Goal: Task Accomplishment & Management: Use online tool/utility

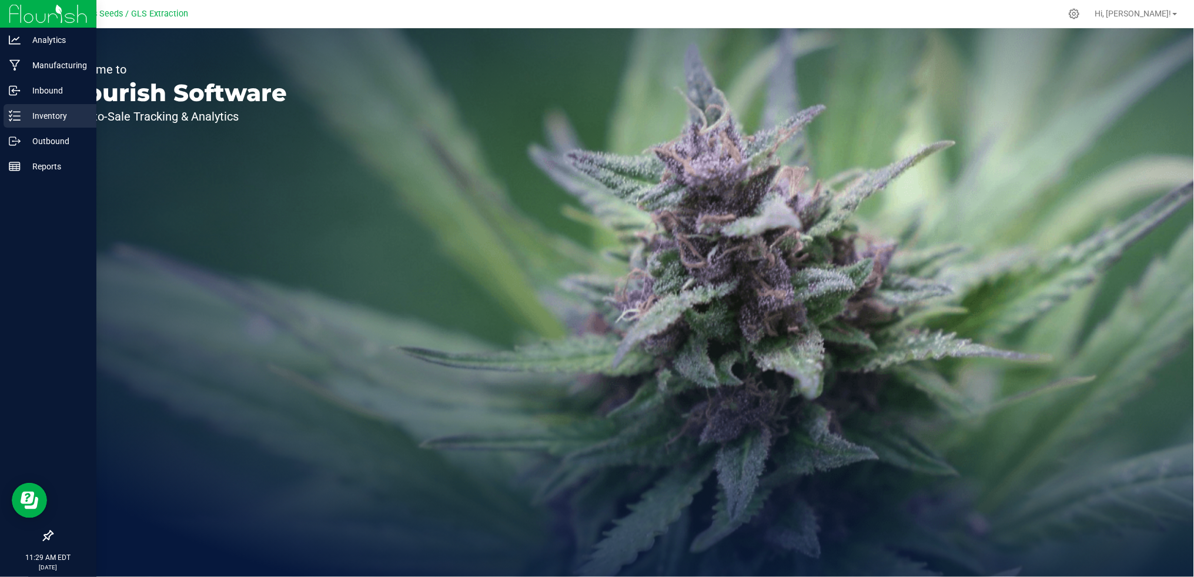
click at [50, 119] on p "Inventory" at bounding box center [56, 116] width 71 height 14
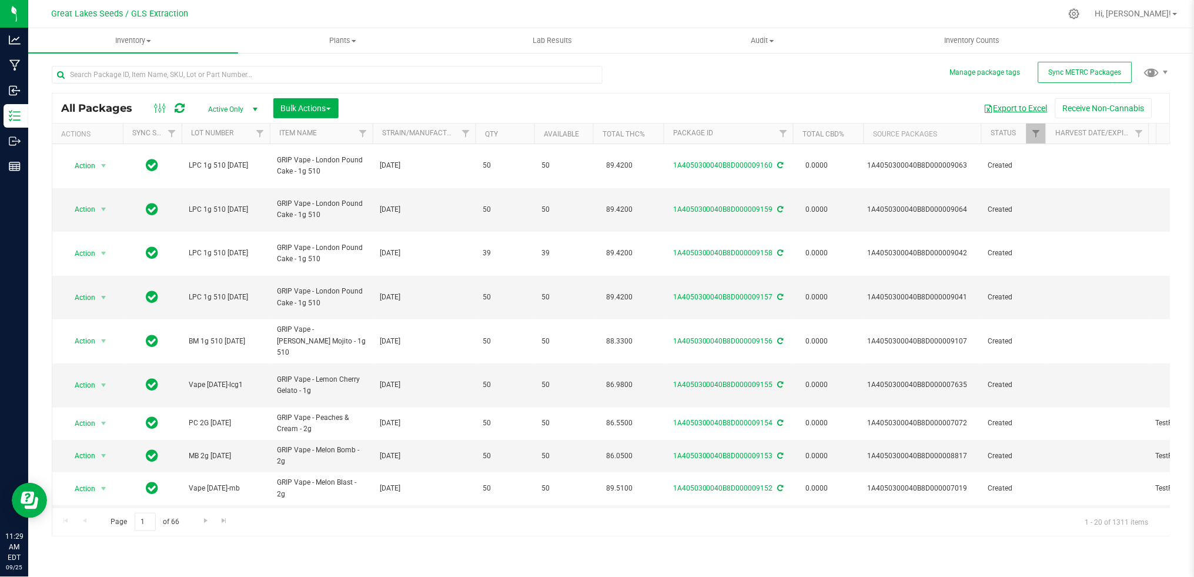
click at [1007, 114] on button "Export to Excel" at bounding box center [1016, 108] width 79 height 20
drag, startPoint x: 270, startPoint y: 75, endPoint x: 73, endPoint y: 74, distance: 197.0
click at [73, 74] on input "text" at bounding box center [327, 75] width 551 height 18
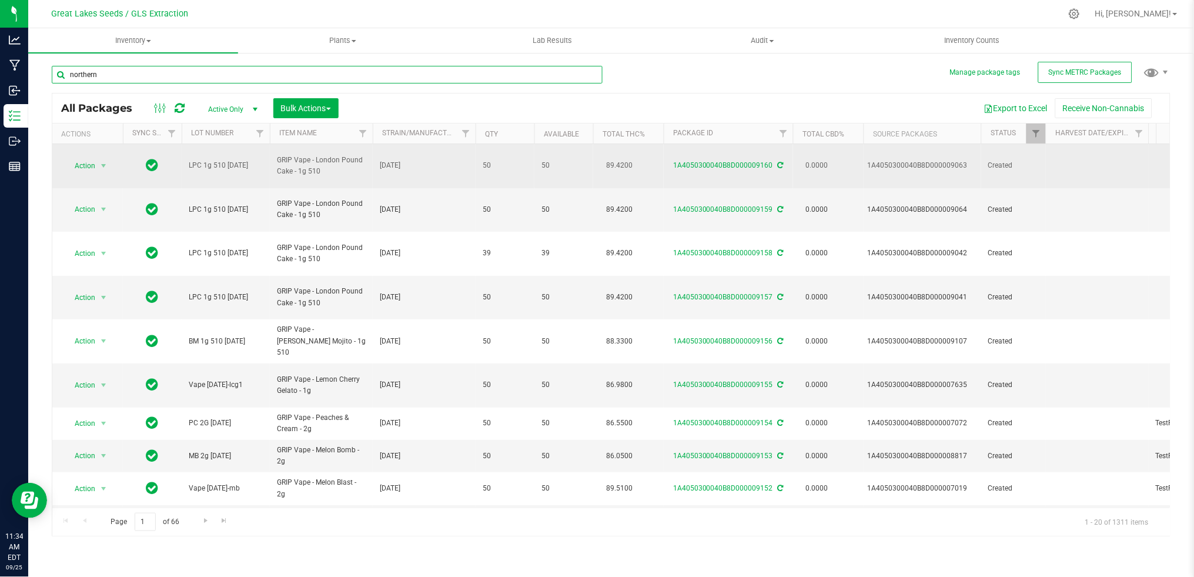
type input "northern"
